Goal: Transaction & Acquisition: Obtain resource

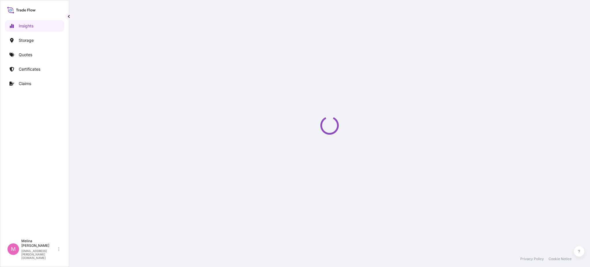
select select "2025"
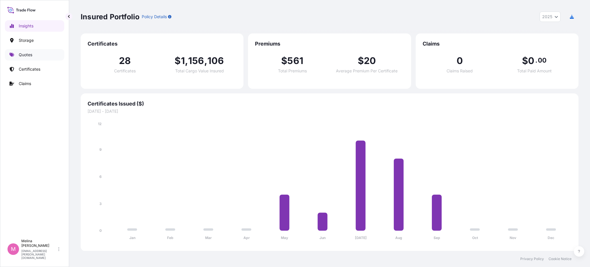
click at [32, 57] on p "Quotes" at bounding box center [26, 55] width 14 height 6
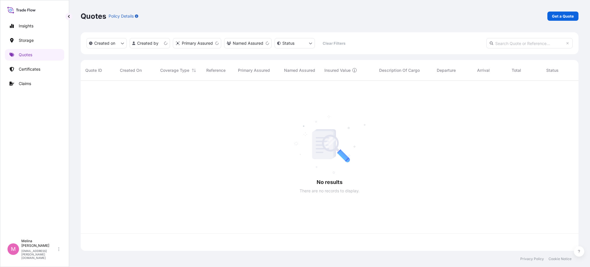
scroll to position [168, 491]
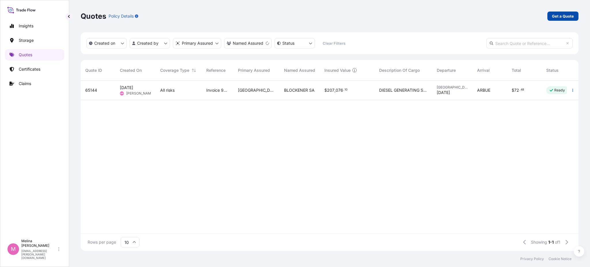
click at [561, 16] on p "Get a Quote" at bounding box center [563, 16] width 22 height 6
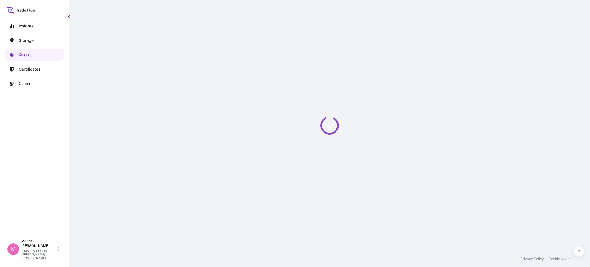
select select "Water"
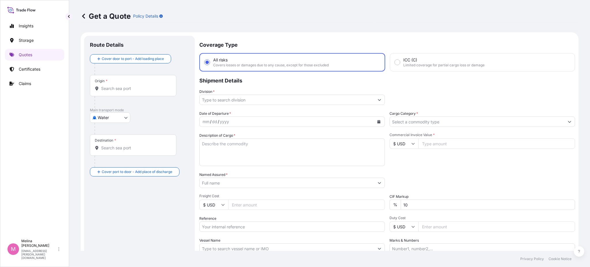
scroll to position [9, 0]
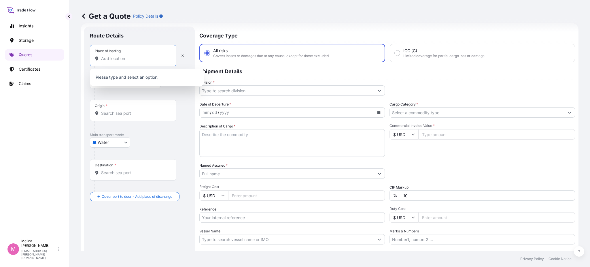
click at [133, 60] on input "Place of loading" at bounding box center [135, 59] width 68 height 6
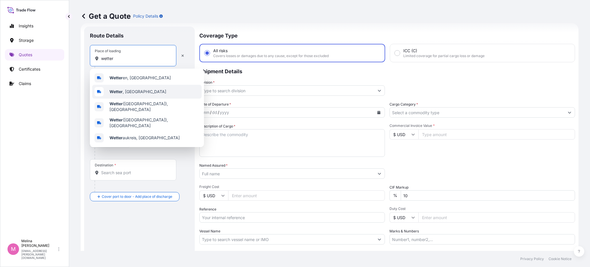
click at [132, 90] on span "Wetter , [GEOGRAPHIC_DATA]" at bounding box center [137, 92] width 57 height 6
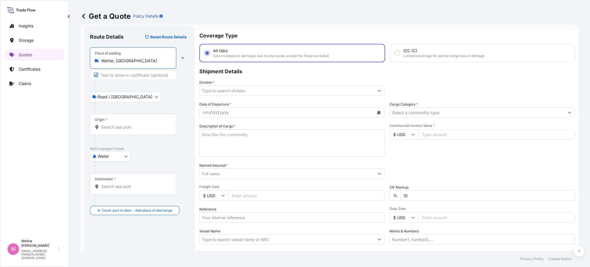
type input "Wetter, [GEOGRAPHIC_DATA]"
click at [119, 129] on input "Origin *" at bounding box center [135, 127] width 68 height 6
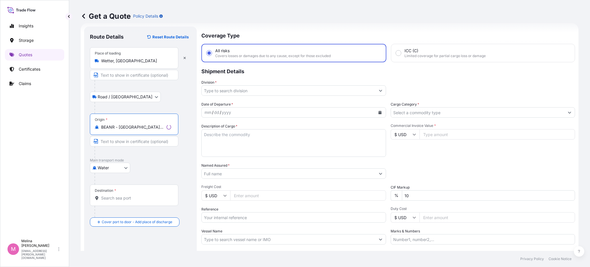
scroll to position [48, 0]
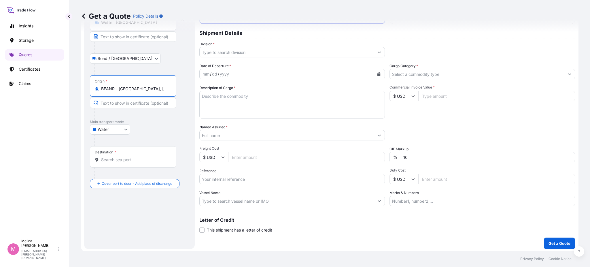
type input "BEANR - [GEOGRAPHIC_DATA], [GEOGRAPHIC_DATA]"
click at [121, 159] on input "Destination *" at bounding box center [135, 160] width 68 height 6
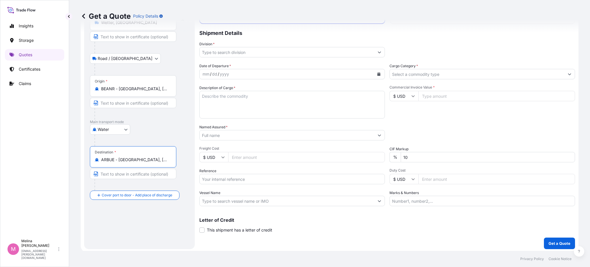
type input "ARBUE - [GEOGRAPHIC_DATA], [GEOGRAPHIC_DATA]"
click at [137, 172] on input "Text to appear on certificate" at bounding box center [133, 173] width 86 height 10
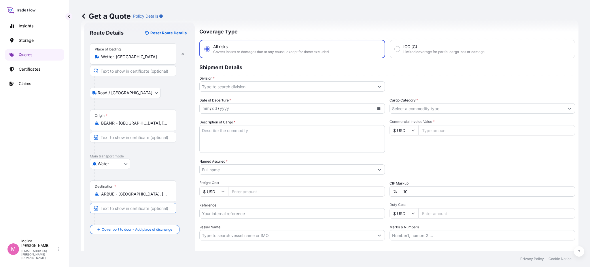
scroll to position [0, 0]
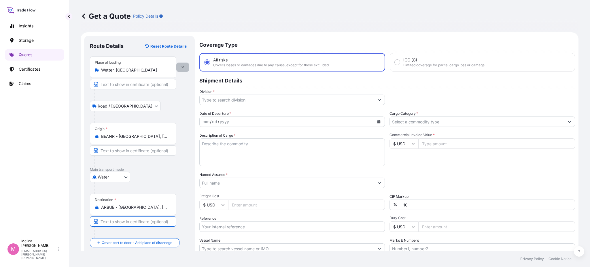
click at [181, 66] on icon "button" at bounding box center [182, 66] width 3 height 3
select select "Road / [GEOGRAPHIC_DATA]"
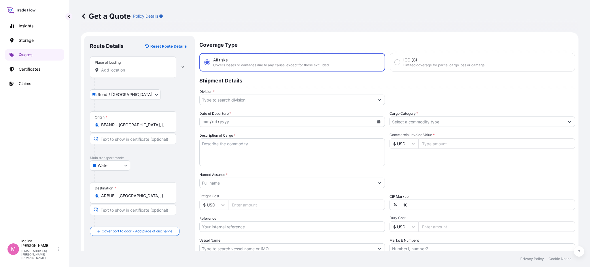
click at [116, 73] on input "Place of loading" at bounding box center [135, 70] width 68 height 6
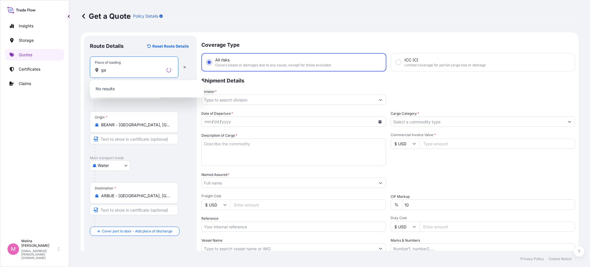
type input "g"
click at [124, 166] on body "0 options available. 5 options available. 0 options available. Insights Storage…" at bounding box center [295, 133] width 590 height 267
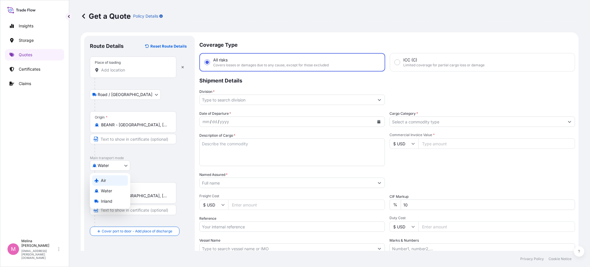
click at [115, 178] on div "Air" at bounding box center [110, 180] width 36 height 10
select select "Air"
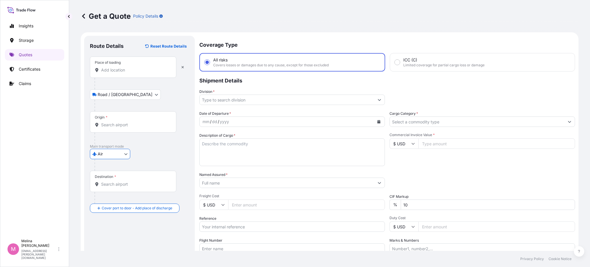
click at [126, 72] on input "Place of loading" at bounding box center [135, 70] width 68 height 6
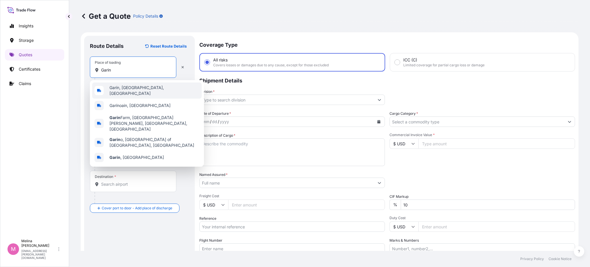
click at [131, 87] on span "Garín, [GEOGRAPHIC_DATA], [GEOGRAPHIC_DATA]" at bounding box center [154, 91] width 90 height 12
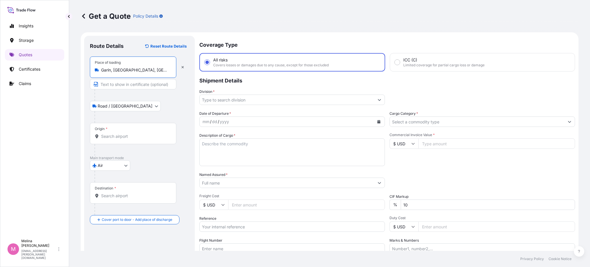
type input "Garín, [GEOGRAPHIC_DATA], [GEOGRAPHIC_DATA]"
click at [120, 137] on input "Origin *" at bounding box center [135, 136] width 68 height 6
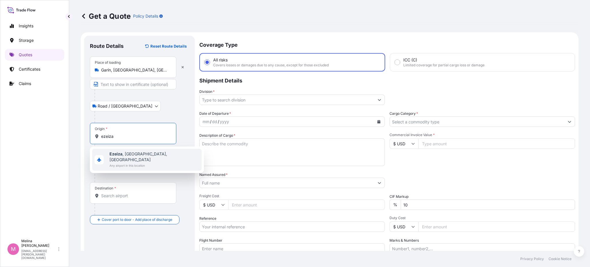
click at [130, 156] on span "Ezeiza , [GEOGRAPHIC_DATA], [GEOGRAPHIC_DATA]" at bounding box center [154, 157] width 90 height 12
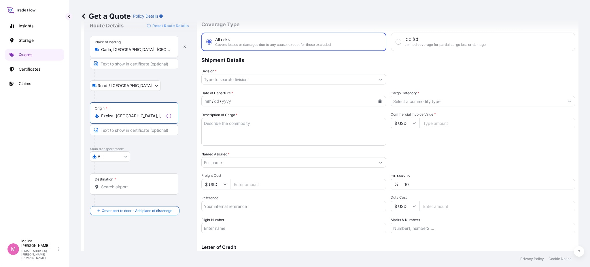
scroll to position [38, 0]
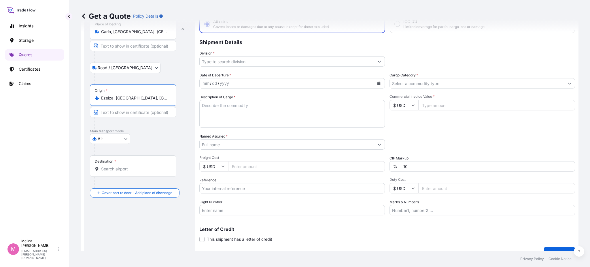
type input "Ezeiza, [GEOGRAPHIC_DATA], [GEOGRAPHIC_DATA]"
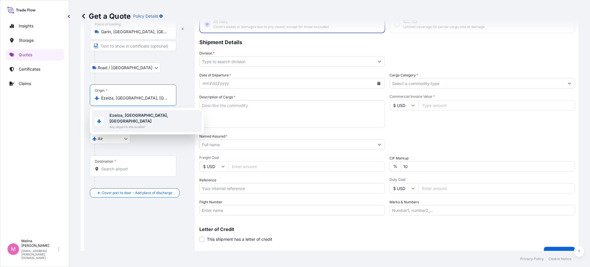
click at [134, 124] on span "Any airport in this location" at bounding box center [154, 127] width 90 height 6
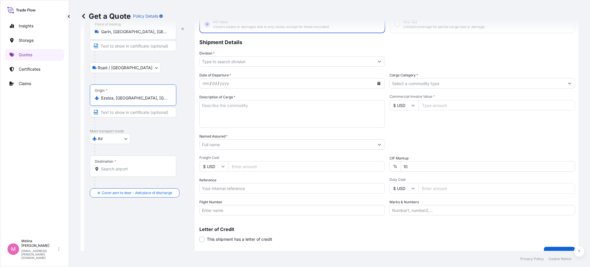
click at [128, 169] on input "Destination *" at bounding box center [135, 169] width 68 height 6
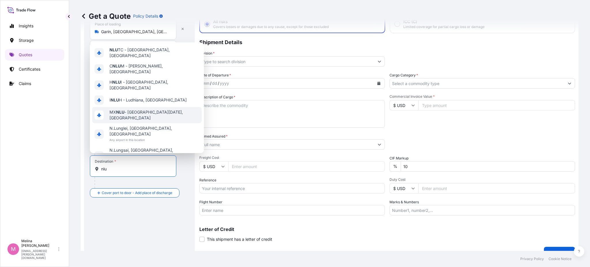
click at [177, 110] on div "MX NLU - [GEOGRAPHIC_DATA][DATE], [GEOGRAPHIC_DATA]" at bounding box center [146, 115] width 109 height 16
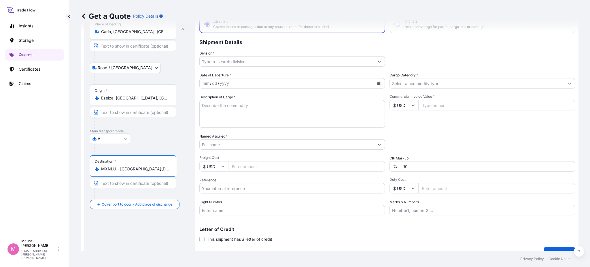
type input "MXNLU - [GEOGRAPHIC_DATA][DATE], [GEOGRAPHIC_DATA]"
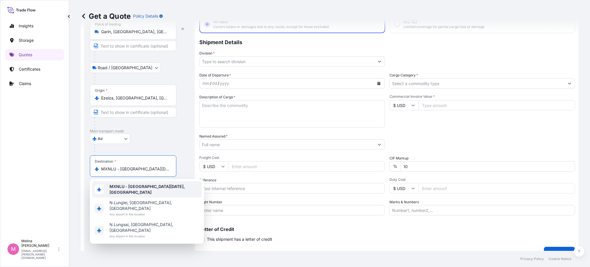
click at [165, 191] on div "MXNLU - [GEOGRAPHIC_DATA][DATE], [GEOGRAPHIC_DATA]" at bounding box center [146, 189] width 109 height 16
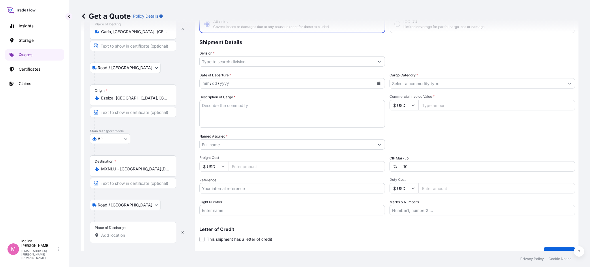
click at [118, 229] on div "Place of Discharge" at bounding box center [110, 227] width 31 height 5
click at [118, 232] on input "Place of Discharge" at bounding box center [135, 235] width 68 height 6
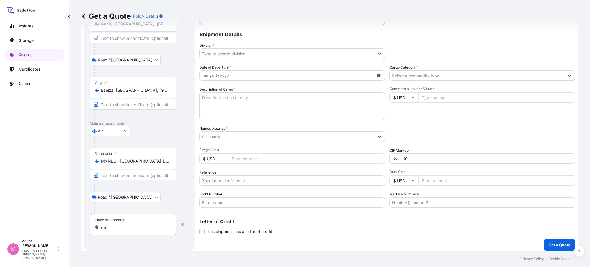
scroll to position [48, 0]
click at [122, 227] on input "qro" at bounding box center [135, 226] width 68 height 6
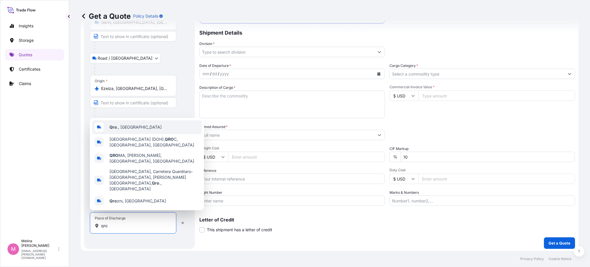
click at [128, 134] on div "Qro ., [GEOGRAPHIC_DATA]" at bounding box center [146, 127] width 109 height 14
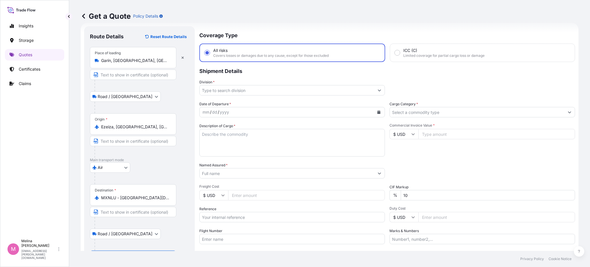
scroll to position [0, 0]
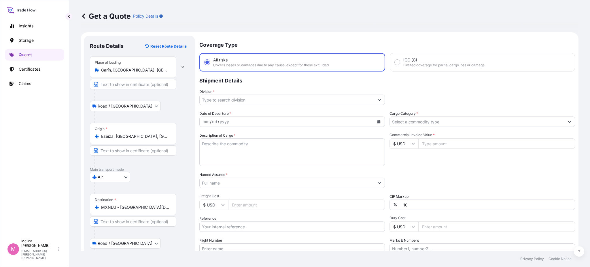
type input "Qro., [GEOGRAPHIC_DATA]"
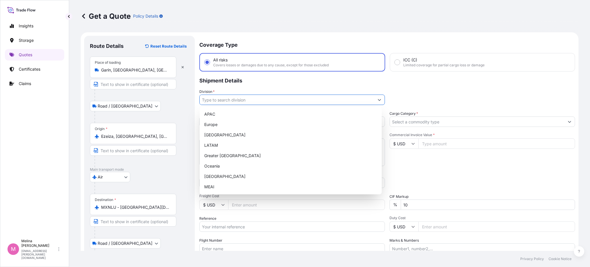
click at [233, 97] on input "Division *" at bounding box center [287, 99] width 174 height 10
click at [218, 148] on div "LATAM" at bounding box center [290, 145] width 177 height 10
type input "LATAM"
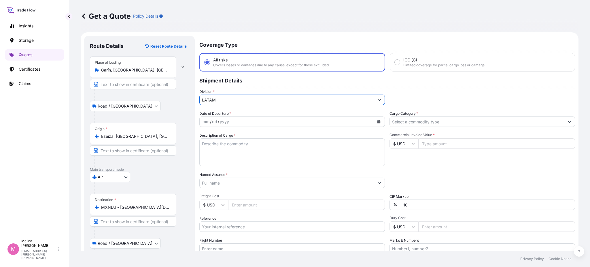
click at [274, 121] on div "mm / dd / yyyy" at bounding box center [287, 121] width 174 height 10
click at [209, 121] on div "mm" at bounding box center [206, 121] width 8 height 7
click at [377, 120] on icon "Calendar" at bounding box center [378, 121] width 3 height 3
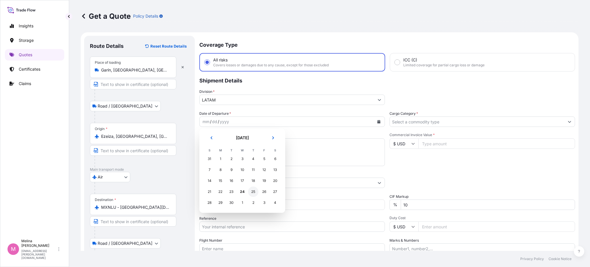
click at [251, 191] on div "25" at bounding box center [253, 191] width 10 height 10
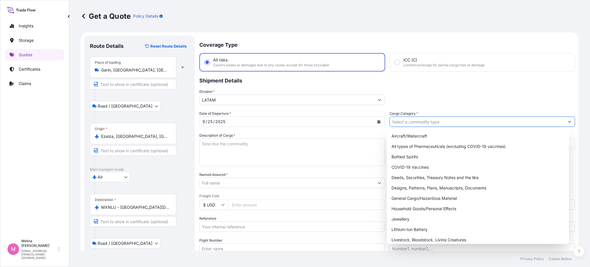
click at [403, 119] on input "Cargo Category *" at bounding box center [477, 121] width 174 height 10
click at [422, 198] on div "General Cargo/Hazardous Material" at bounding box center [477, 198] width 177 height 10
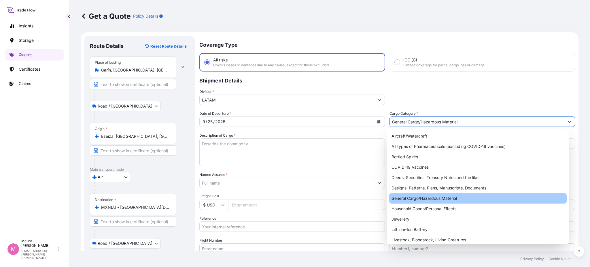
type input "General Cargo/Hazardous Material"
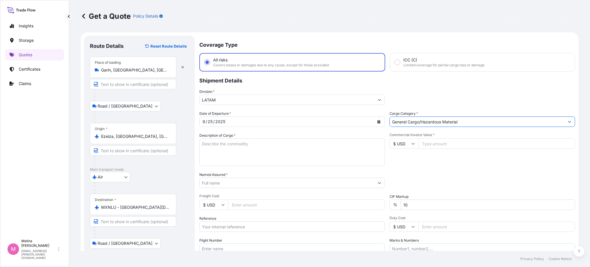
click at [278, 154] on textarea "Description of Cargo *" at bounding box center [291, 152] width 185 height 28
type textarea "Envases y Etiquetas"
click at [402, 165] on div "Date of Departure * [DATE] Cargo Category * General Cargo/Hazardous Material De…" at bounding box center [386, 182] width 375 height 143
click at [434, 141] on input "Commercial Invoice Value *" at bounding box center [496, 143] width 157 height 10
type input "349"
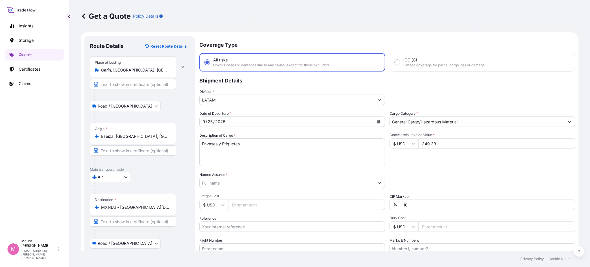
type input "349.33"
click at [428, 157] on div "Commercial Invoice Value * $ USD 349.33" at bounding box center [481, 148] width 185 height 33
click at [437, 145] on input "349.33" at bounding box center [496, 143] width 157 height 10
click at [434, 158] on div "Commercial Invoice Value * $ USD 349.33" at bounding box center [481, 148] width 185 height 33
click at [377, 182] on button "Show suggestions" at bounding box center [379, 182] width 10 height 10
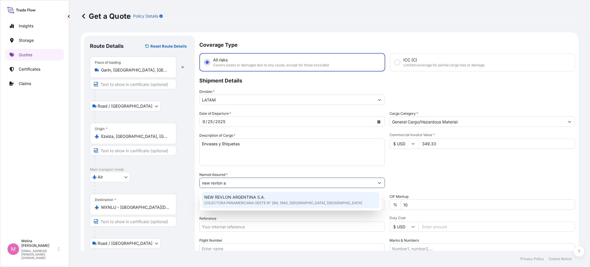
click at [322, 200] on span "COLECTORA PANAMERICANA OESTE N° 264, 1640, [GEOGRAPHIC_DATA], [GEOGRAPHIC_DATA]" at bounding box center [283, 203] width 158 height 6
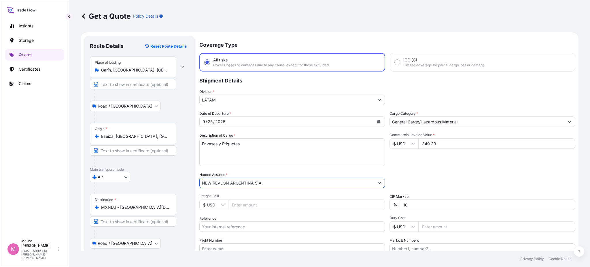
type input "NEW REVLON ARGENTINA S.A."
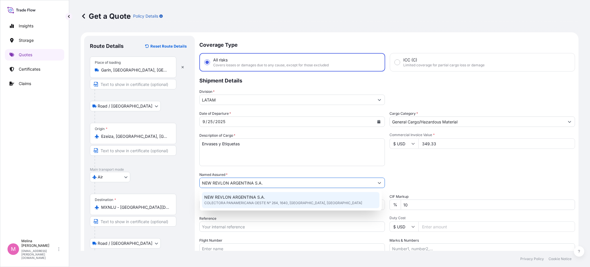
click at [300, 200] on span "COLECTORA PANAMERICANA OESTE N° 264, 1640, [GEOGRAPHIC_DATA], [GEOGRAPHIC_DATA]" at bounding box center [283, 203] width 158 height 6
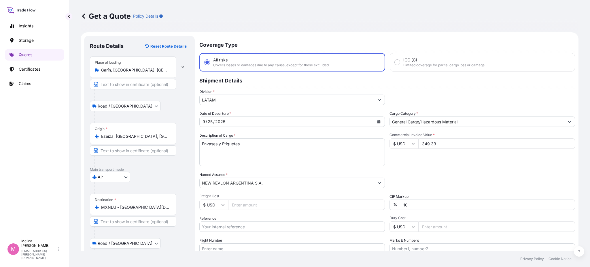
click at [242, 206] on input "Freight Cost" at bounding box center [306, 204] width 157 height 10
type input "1875"
click at [413, 203] on input "10" at bounding box center [487, 204] width 174 height 10
type input "1"
type input "10"
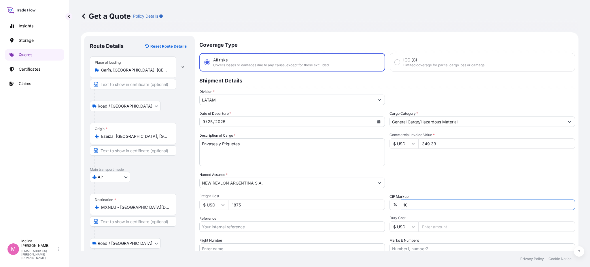
click at [404, 176] on div "Packing Category Type to search a container mode Please select a primary mode o…" at bounding box center [481, 180] width 185 height 16
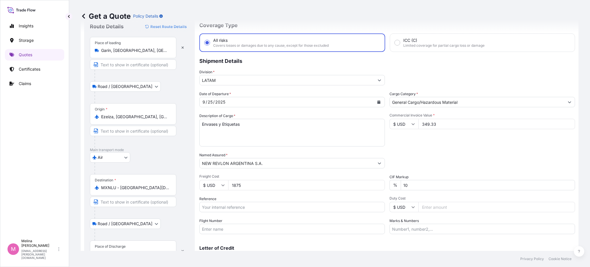
scroll to position [38, 0]
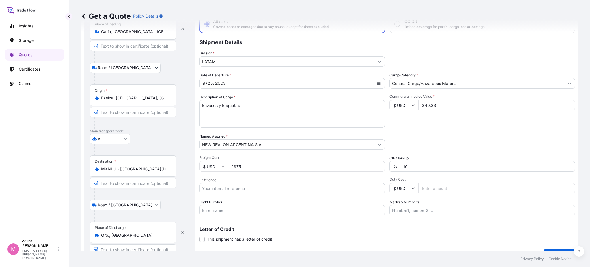
click at [261, 187] on input "Reference" at bounding box center [291, 188] width 185 height 10
paste input "PO #: 01/25"
paste input "25073EC01022790Z"
paste input "992-83031675"
paste input "AR1001007581"
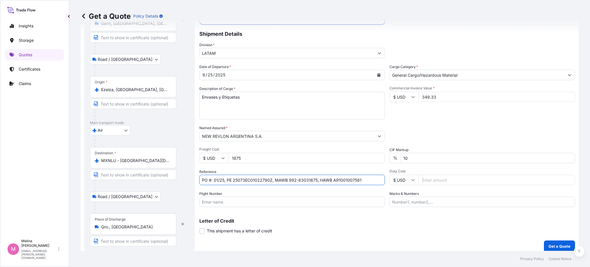
scroll to position [51, 0]
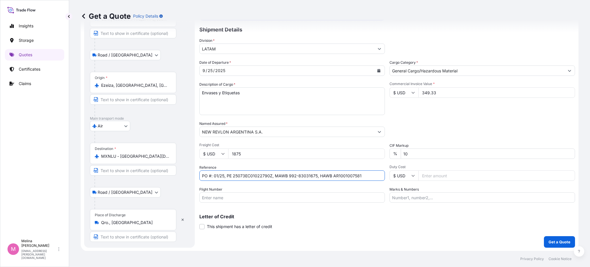
type input "PO #: 01/25, PE 25073EC01022790Z, MAWB 992-83031675, HAWB AR1001007581"
click at [407, 196] on input "Marks & Numbers" at bounding box center [481, 197] width 185 height 10
paste input "trade Flow // "This clause, commonly required by land carrier, implies that in …"
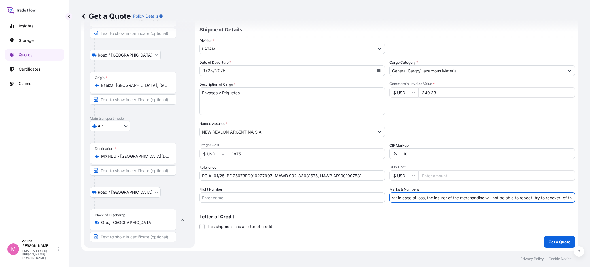
scroll to position [0, 0]
drag, startPoint x: 411, startPoint y: 198, endPoint x: 370, endPoint y: 202, distance: 41.7
click at [370, 202] on div "Coverage Type All risks Covers losses or damages due to any cause, except for t…" at bounding box center [386, 116] width 375 height 263
click at [415, 195] on input "trade Flow // "This clause, commonly required by land carrier, implies that in …" at bounding box center [481, 197] width 185 height 10
drag, startPoint x: 415, startPoint y: 196, endPoint x: 389, endPoint y: 197, distance: 25.9
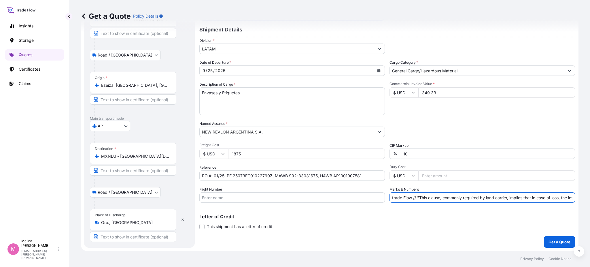
click at [389, 197] on input "trade Flow // "This clause, commonly required by land carrier, implies that in …" at bounding box center [481, 197] width 185 height 10
type input ""This clause, commonly required by land carrier, implies that in case of loss, …"
click at [367, 218] on div "Letter of Credit This shipment has a letter of credit Letter of credit * Letter…" at bounding box center [386, 221] width 375 height 15
click at [424, 155] on input "10" at bounding box center [487, 153] width 174 height 10
type input "1"
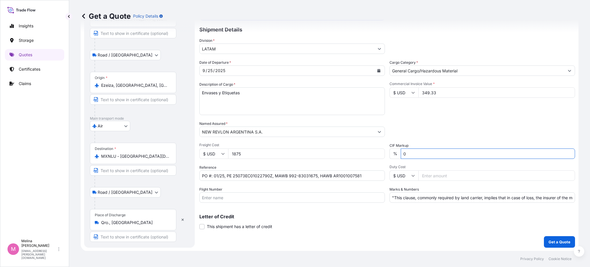
type input "0"
click at [425, 131] on div "Packing Category Type to search a container mode Please select a primary mode o…" at bounding box center [481, 129] width 185 height 16
click at [551, 242] on p "Get a Quote" at bounding box center [559, 242] width 22 height 6
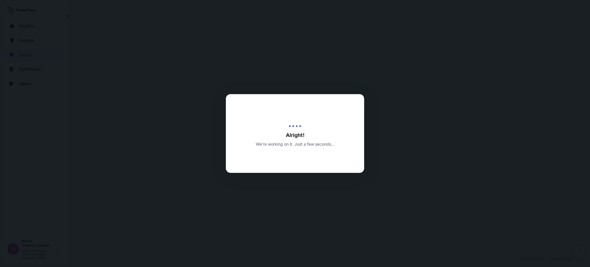
select select "Road / [GEOGRAPHIC_DATA]"
select select "Air"
select select "Road / [GEOGRAPHIC_DATA]"
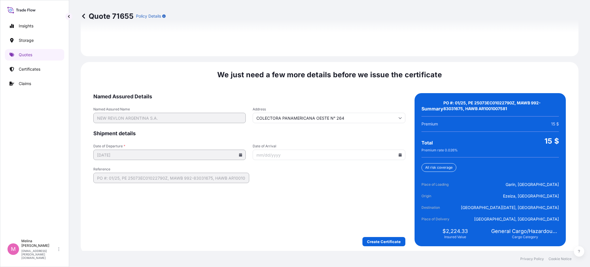
scroll to position [882, 0]
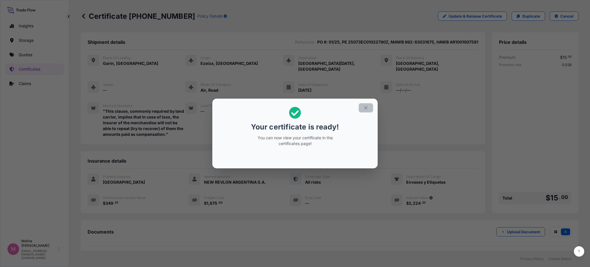
click at [369, 106] on button "button" at bounding box center [365, 107] width 14 height 9
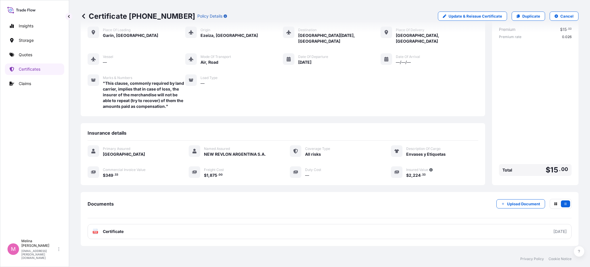
scroll to position [51, 0]
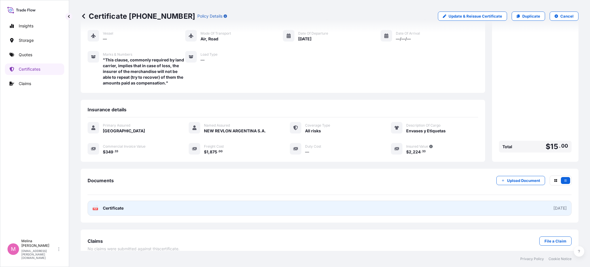
click at [356, 200] on link "PDF Certificate [DATE]" at bounding box center [330, 207] width 484 height 15
